Goal: Task Accomplishment & Management: Use online tool/utility

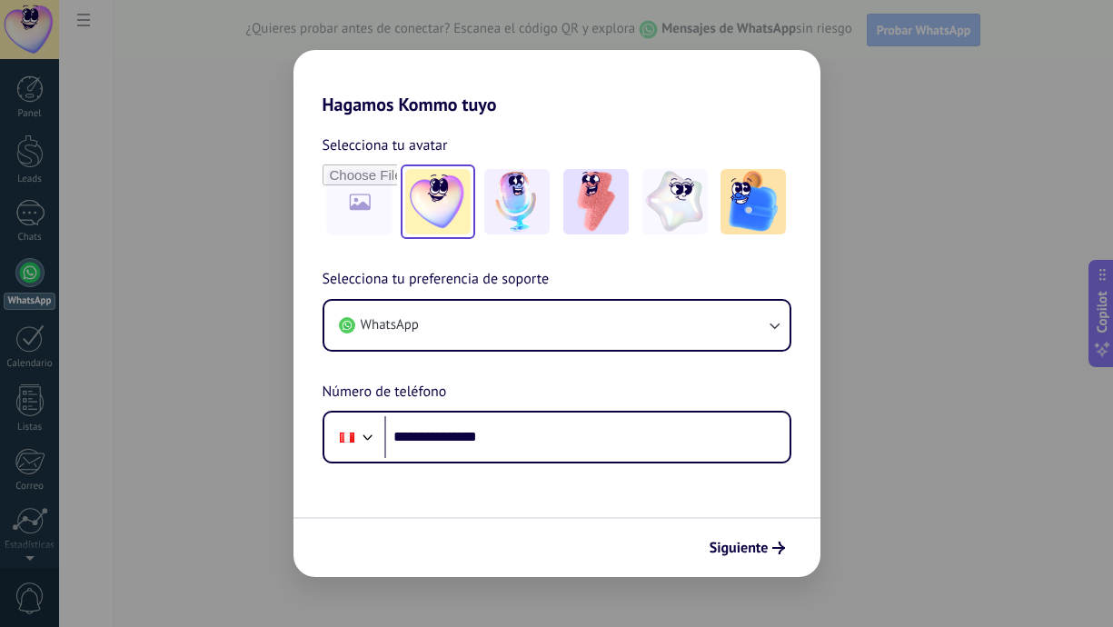
type input "**********"
click at [450, 222] on img at bounding box center [437, 201] width 65 height 65
click at [639, 240] on div "**********" at bounding box center [556, 289] width 527 height 348
click at [660, 229] on img at bounding box center [674, 201] width 65 height 65
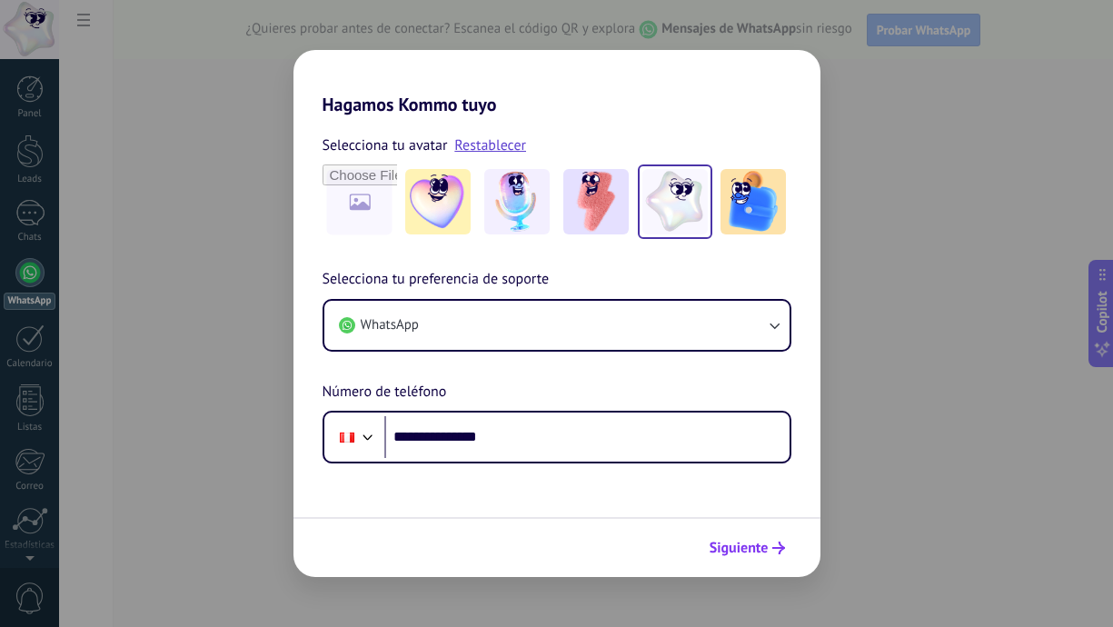
click at [723, 541] on span "Siguiente" at bounding box center [738, 547] width 59 height 13
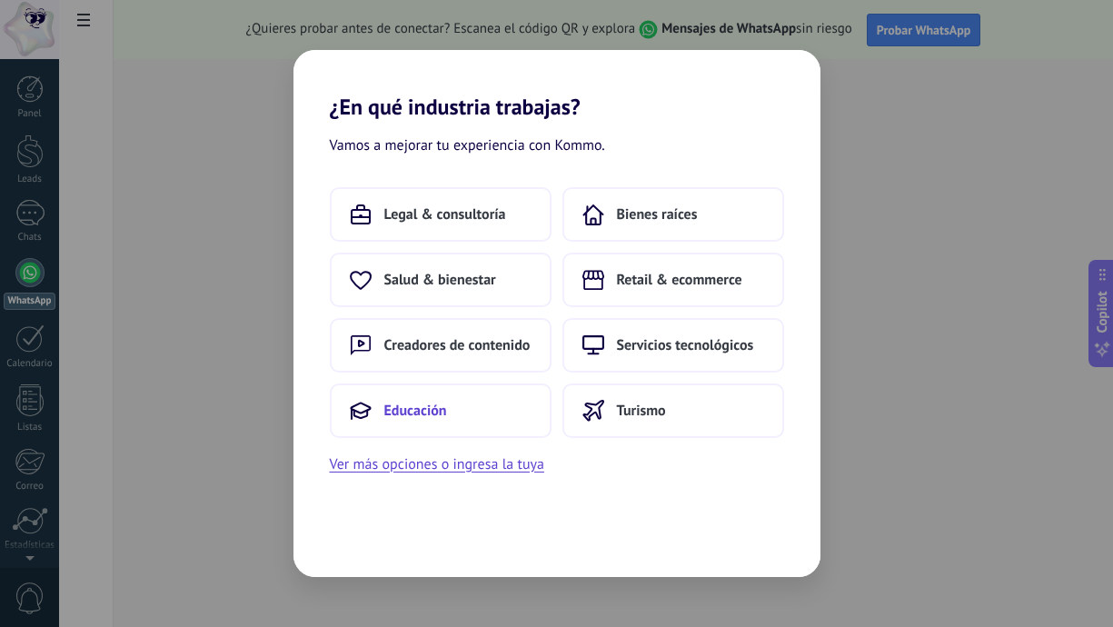
click at [487, 400] on button "Educación" at bounding box center [441, 410] width 222 height 54
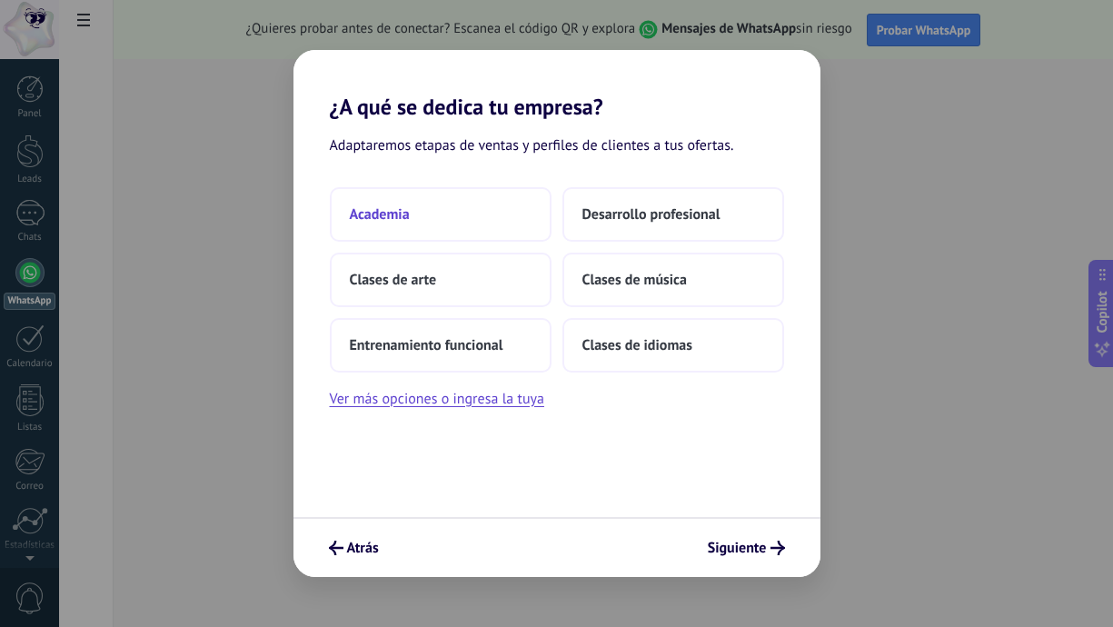
click at [464, 223] on button "Academia" at bounding box center [441, 214] width 222 height 54
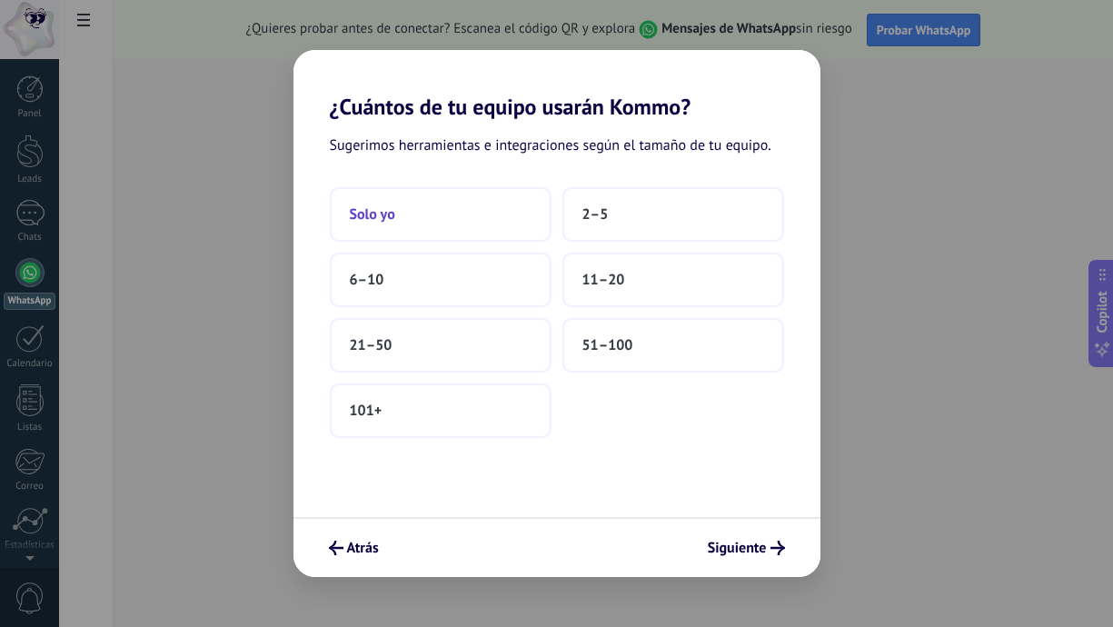
click at [454, 205] on button "Solo yo" at bounding box center [441, 214] width 222 height 54
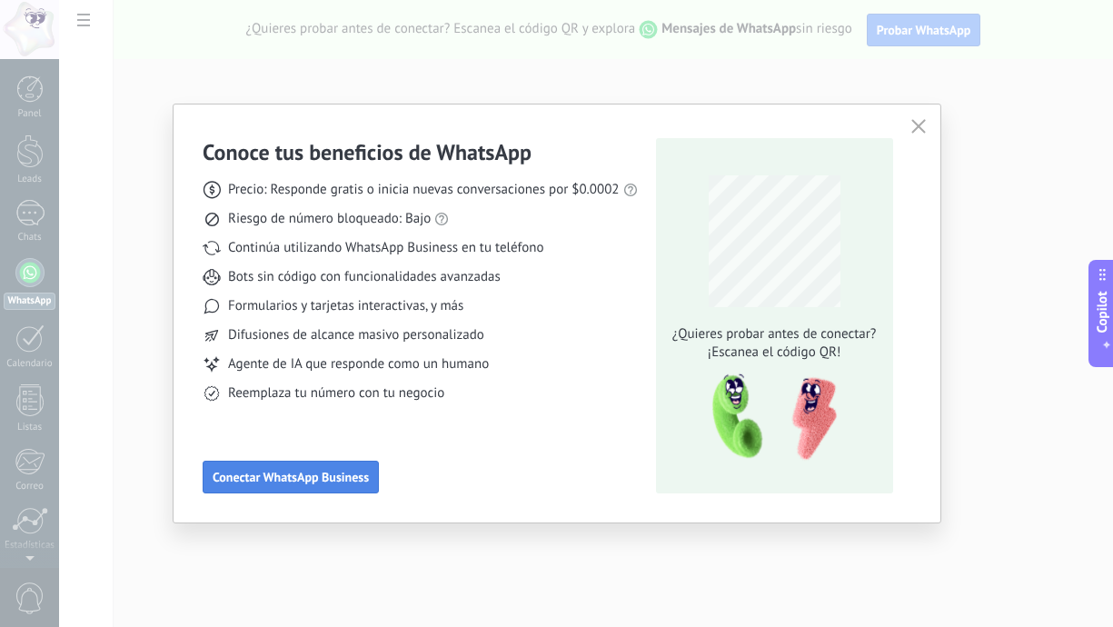
click at [340, 487] on button "Conectar WhatsApp Business" at bounding box center [291, 476] width 176 height 33
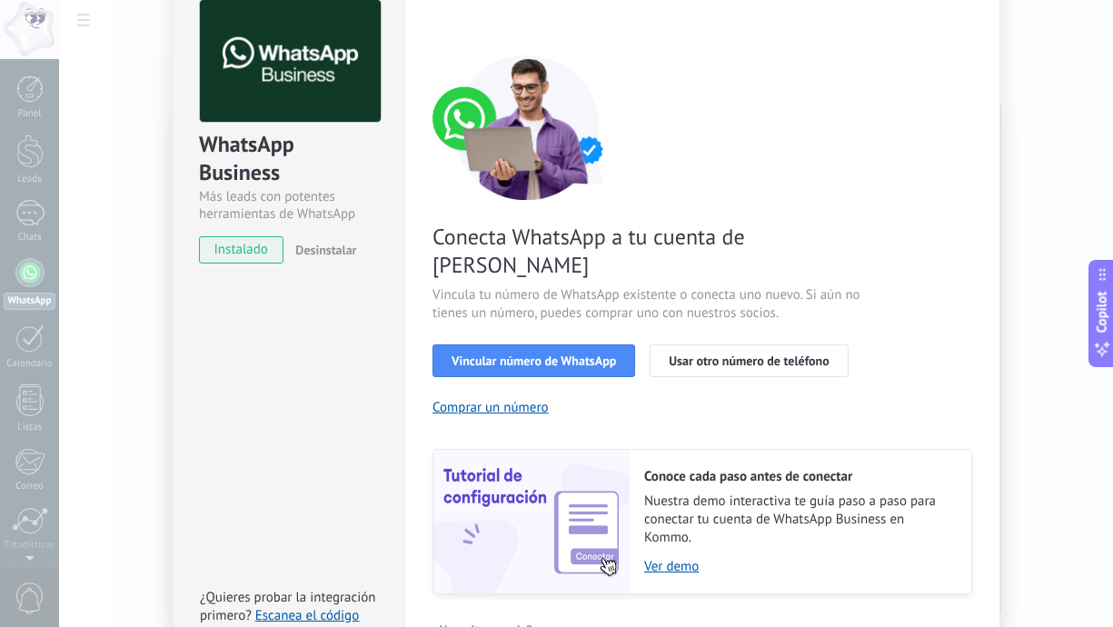
scroll to position [69, 0]
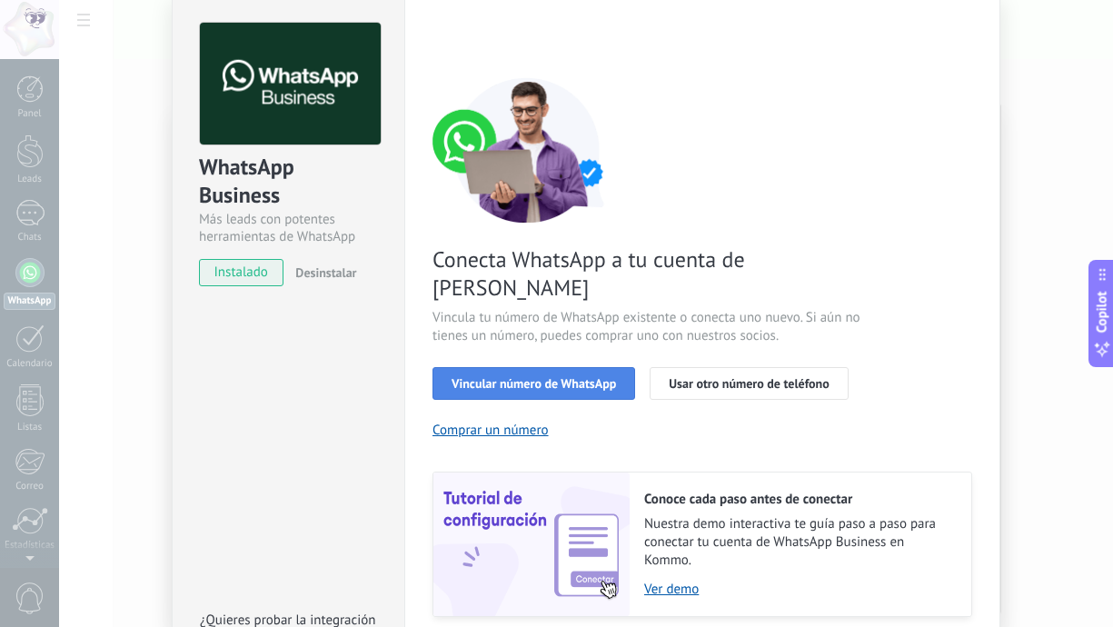
click at [507, 377] on span "Vincular número de WhatsApp" at bounding box center [533, 383] width 164 height 13
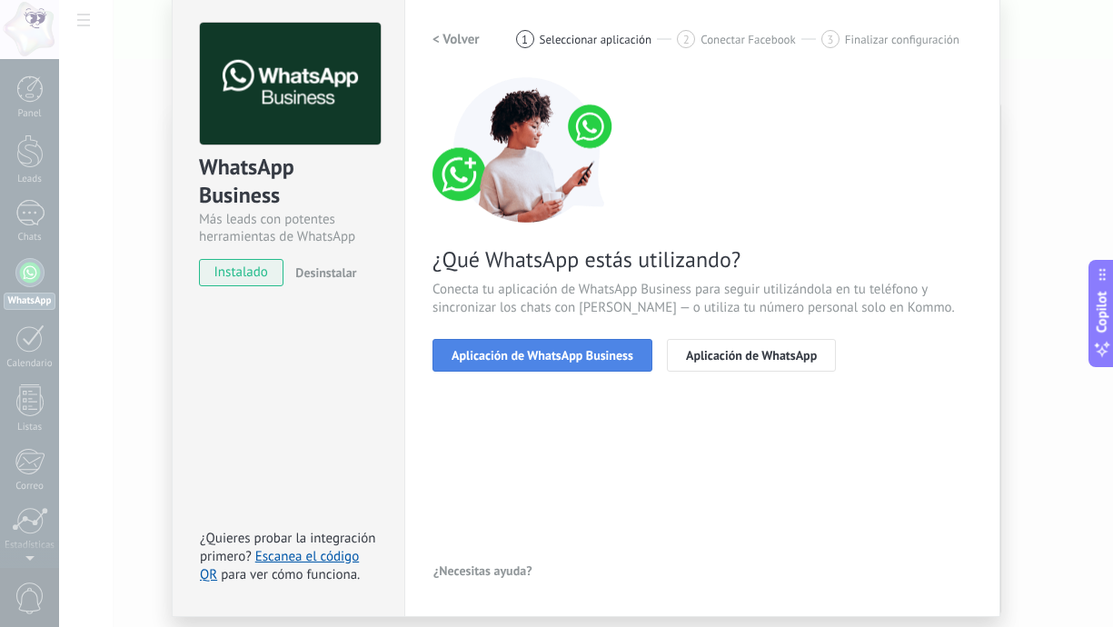
click at [594, 349] on span "Aplicación de WhatsApp Business" at bounding box center [542, 355] width 182 height 13
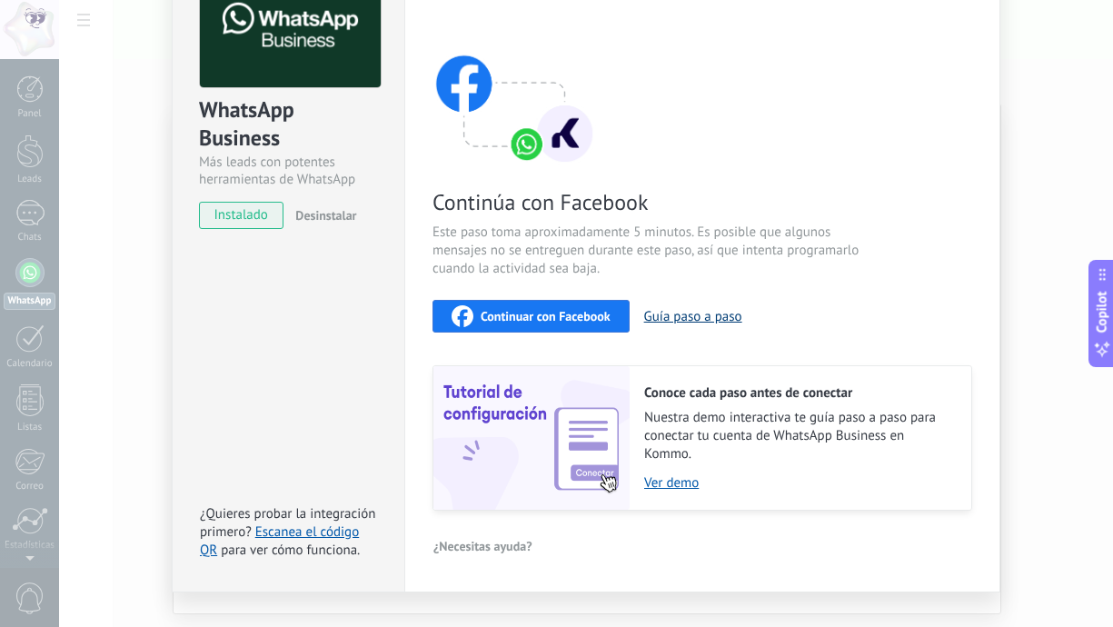
scroll to position [124, 0]
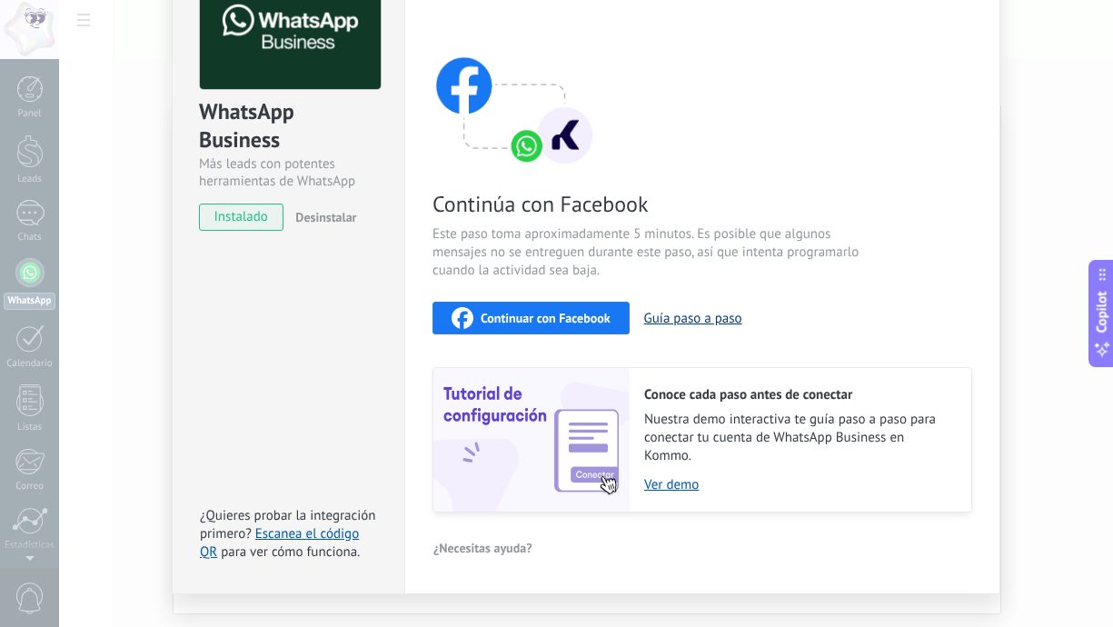
click at [645, 322] on button "Guía paso a paso" at bounding box center [693, 318] width 98 height 17
click at [596, 312] on span "Continuar con Facebook" at bounding box center [545, 318] width 130 height 13
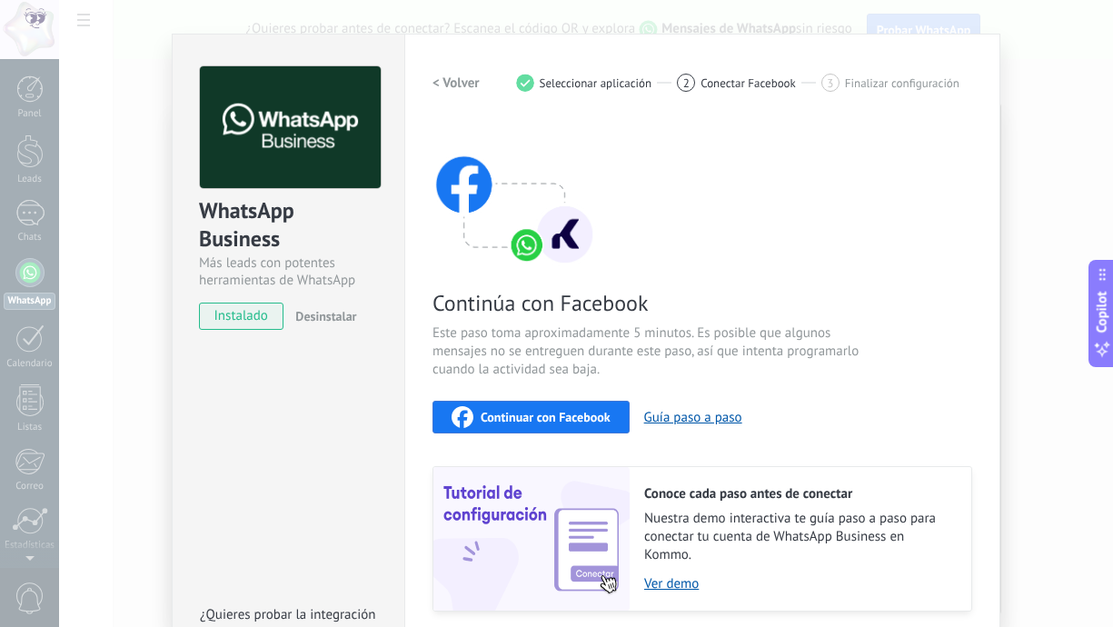
scroll to position [0, 0]
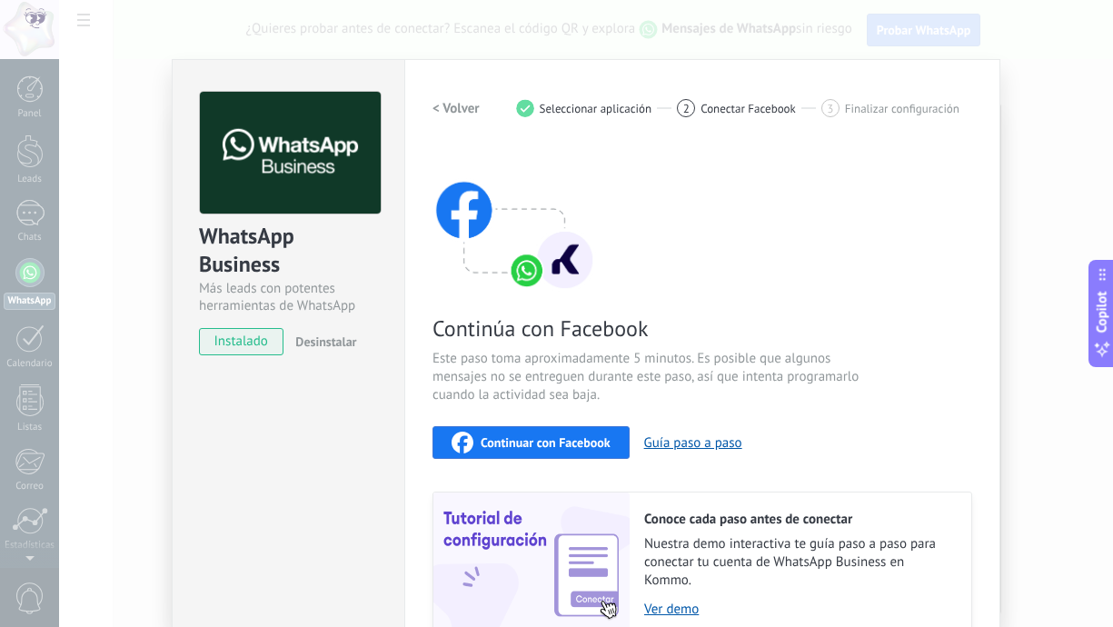
click at [434, 94] on button "< Volver" at bounding box center [455, 108] width 47 height 33
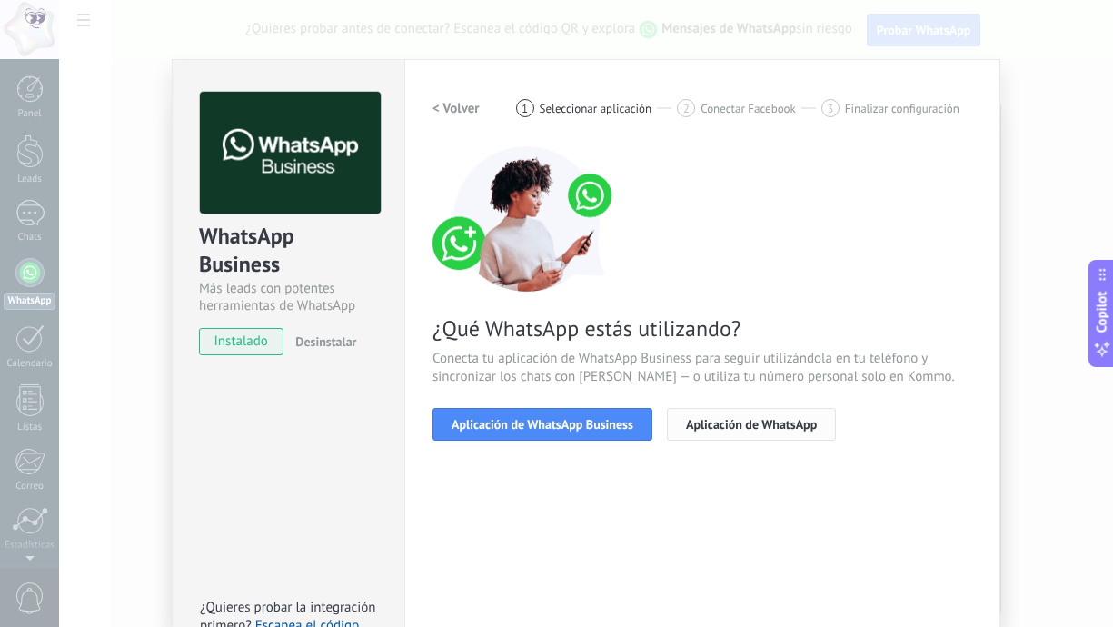
click at [711, 429] on span "Aplicación de WhatsApp" at bounding box center [751, 424] width 131 height 13
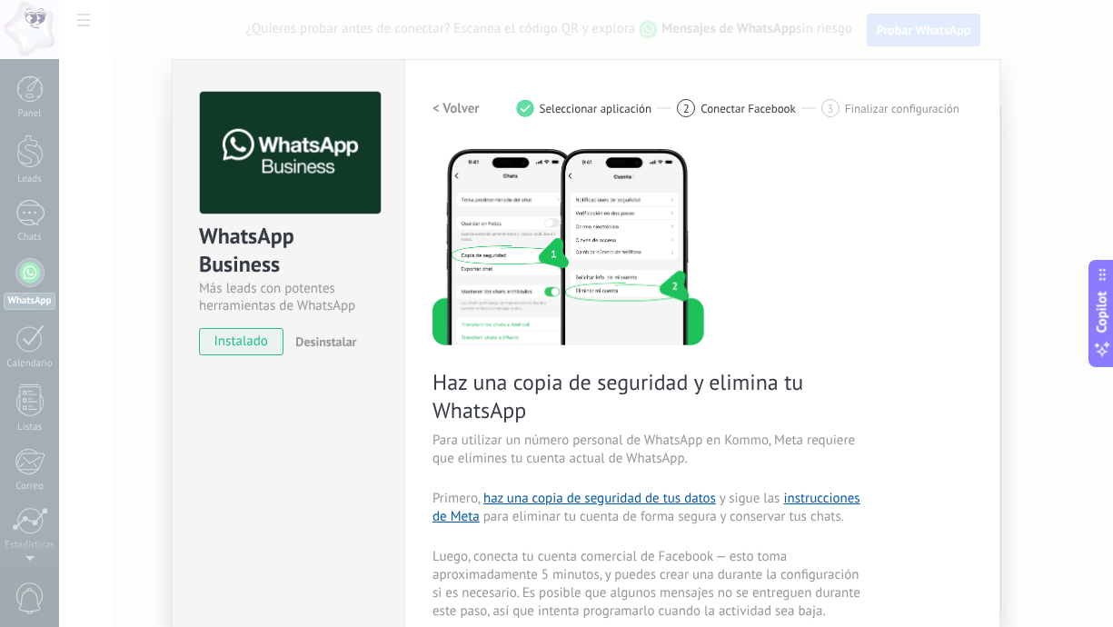
click at [466, 106] on h2 "< Volver" at bounding box center [455, 108] width 47 height 17
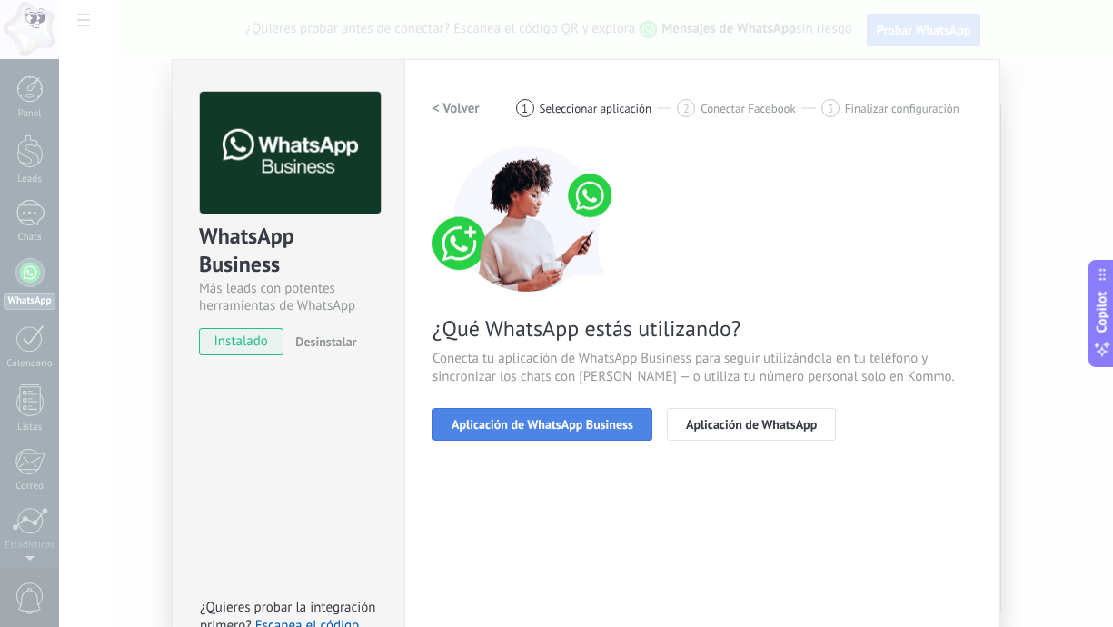
click at [496, 414] on button "Aplicación de WhatsApp Business" at bounding box center [542, 424] width 220 height 33
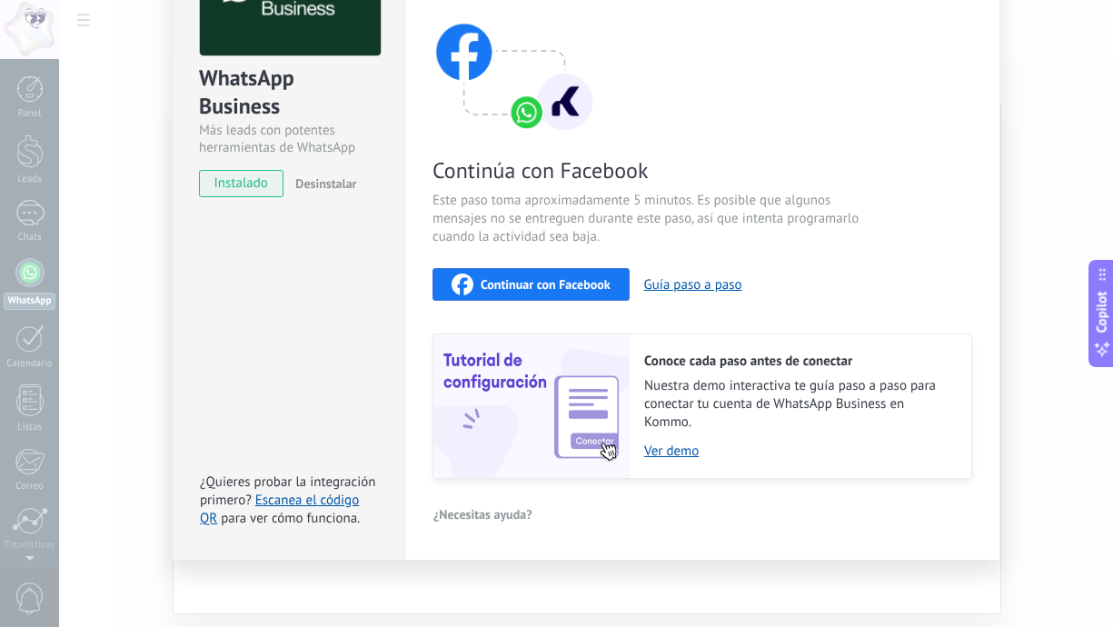
scroll to position [159, 0]
click at [583, 298] on button "Continuar con Facebook" at bounding box center [530, 283] width 197 height 33
